Goal: Task Accomplishment & Management: Manage account settings

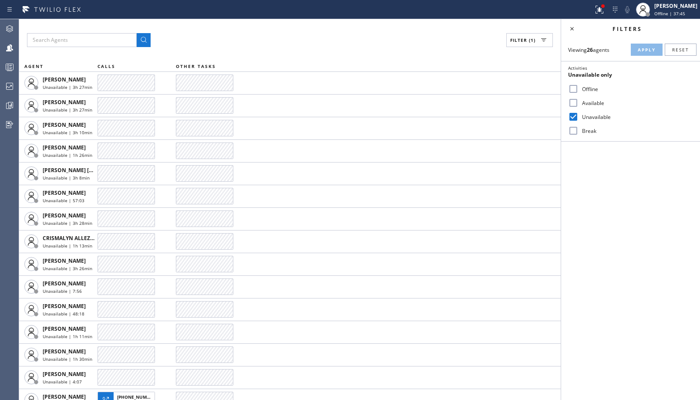
click at [580, 131] on label "Break" at bounding box center [636, 130] width 115 height 7
click at [579, 131] on input "Break" at bounding box center [573, 130] width 10 height 10
checkbox input "true"
click at [595, 117] on label "Unavailable" at bounding box center [636, 116] width 115 height 7
click at [579, 117] on input "Unavailable" at bounding box center [573, 116] width 10 height 10
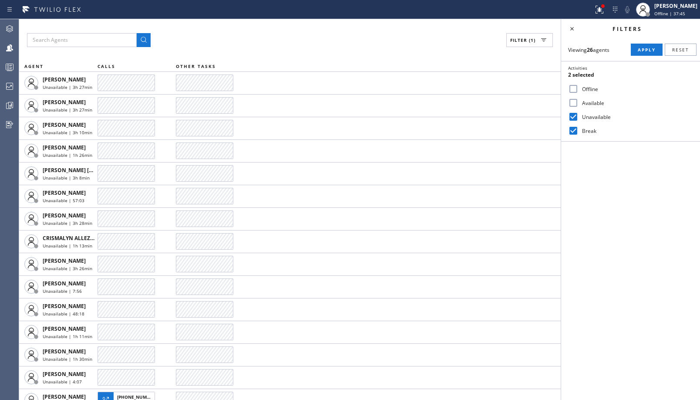
checkbox input "false"
click at [647, 51] on span "Apply" at bounding box center [647, 50] width 18 height 6
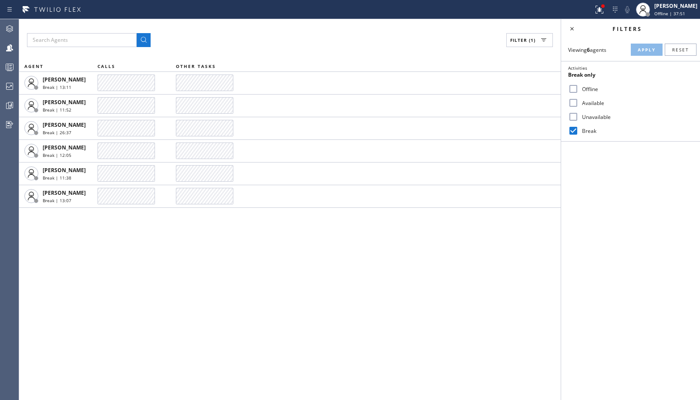
click at [574, 103] on input "Available" at bounding box center [573, 103] width 10 height 10
checkbox input "true"
click at [585, 128] on label "Break" at bounding box center [636, 130] width 115 height 7
click at [579, 128] on input "Break" at bounding box center [573, 130] width 10 height 10
click at [641, 59] on div "Viewing 6 agents Apply Reset Activities Available only Offline Available Unavai…" at bounding box center [630, 89] width 139 height 103
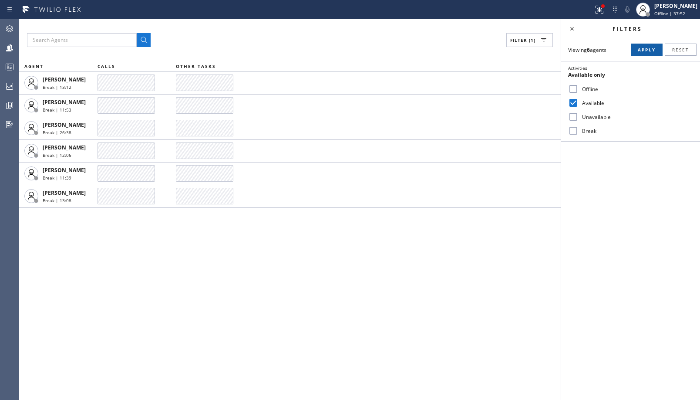
click at [641, 55] on button "Apply" at bounding box center [647, 50] width 32 height 12
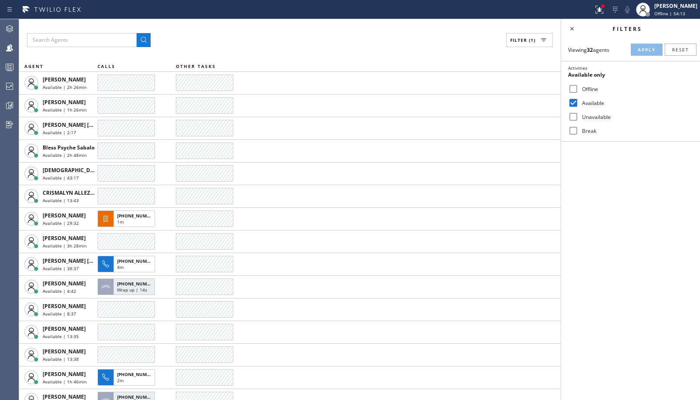
click at [579, 131] on label "Break" at bounding box center [636, 130] width 115 height 7
click at [579, 131] on input "Break" at bounding box center [573, 130] width 10 height 10
checkbox input "true"
click at [585, 100] on label "Available" at bounding box center [636, 102] width 115 height 7
click at [579, 100] on input "Available" at bounding box center [573, 103] width 10 height 10
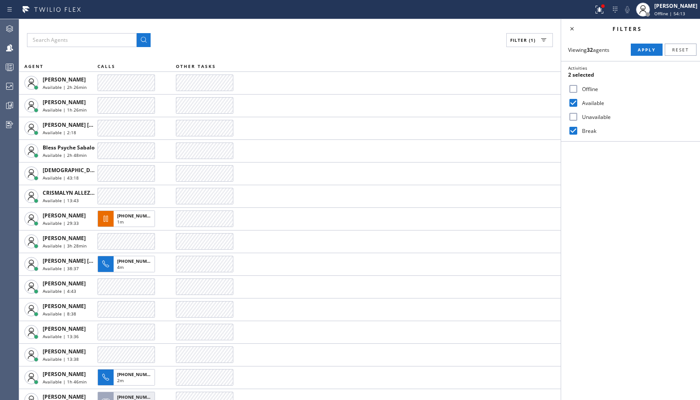
checkbox input "false"
click at [641, 51] on span "Apply" at bounding box center [647, 50] width 18 height 6
